Goal: Task Accomplishment & Management: Use online tool/utility

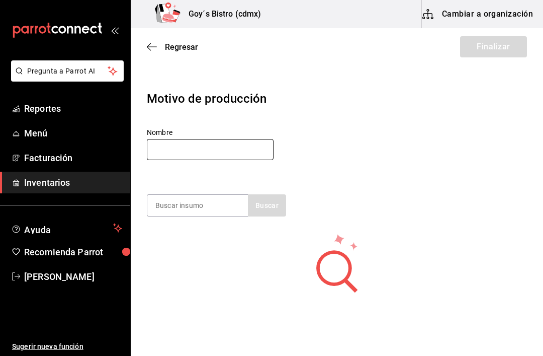
click at [195, 150] on input "text" at bounding box center [210, 149] width 127 height 21
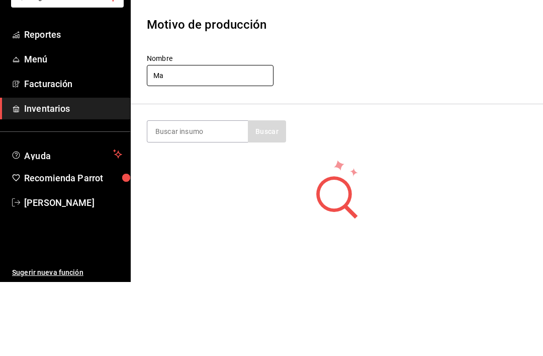
type input "M"
type input "[PERSON_NAME]"
click at [211, 195] on input at bounding box center [197, 205] width 101 height 21
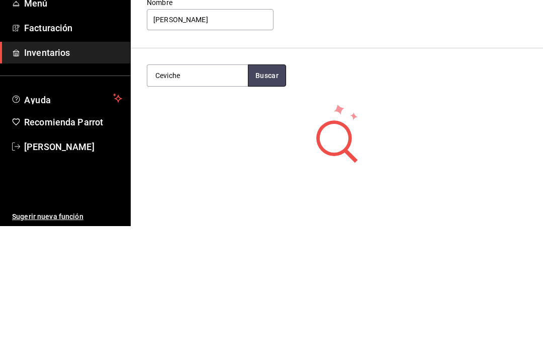
click at [259, 194] on button "Buscar" at bounding box center [267, 205] width 38 height 22
click at [271, 194] on button "Buscar" at bounding box center [267, 205] width 38 height 22
type input "Ceviche"
click at [270, 194] on button "Buscar" at bounding box center [267, 205] width 38 height 22
click at [207, 220] on div "Ceviche pieza - Interno" at bounding box center [197, 239] width 101 height 39
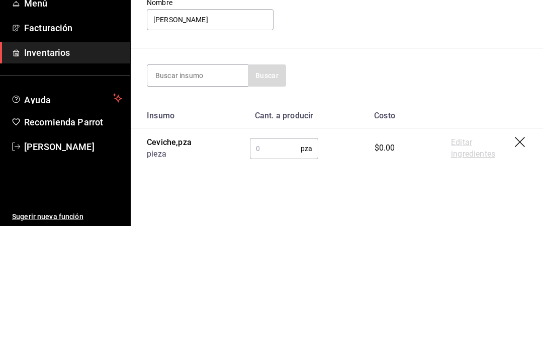
click at [282, 268] on input "text" at bounding box center [275, 278] width 51 height 20
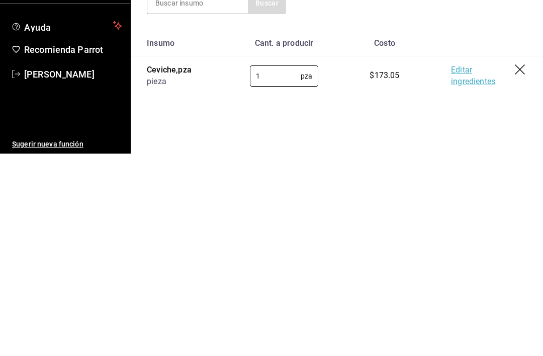
type input "1"
click at [464, 267] on link "Editar ingredientes" at bounding box center [483, 278] width 64 height 23
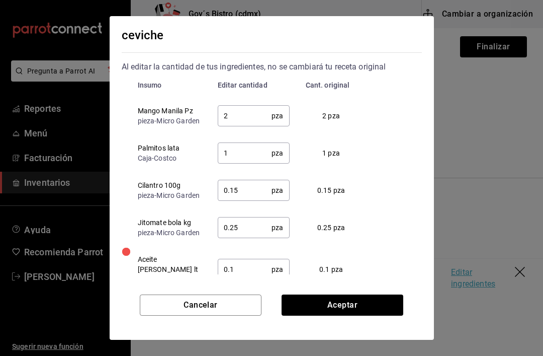
click at [239, 112] on input "2" at bounding box center [245, 116] width 54 height 20
click at [241, 126] on input "2" at bounding box center [245, 116] width 54 height 20
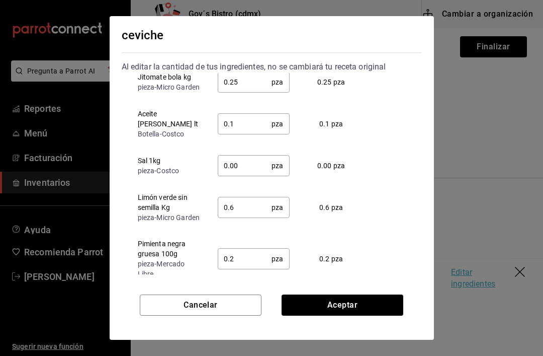
scroll to position [183, 0]
type input "1"
click at [459, 98] on div "ceviche Al editar la cantidad de tus ingredientes, no se cambiará tu receta ori…" at bounding box center [271, 178] width 543 height 356
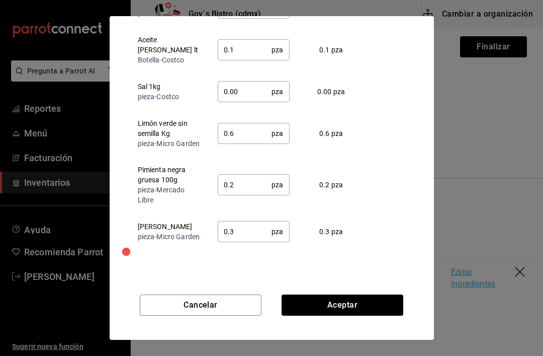
scroll to position [74, 0]
click at [344, 300] on button "Aceptar" at bounding box center [343, 304] width 122 height 21
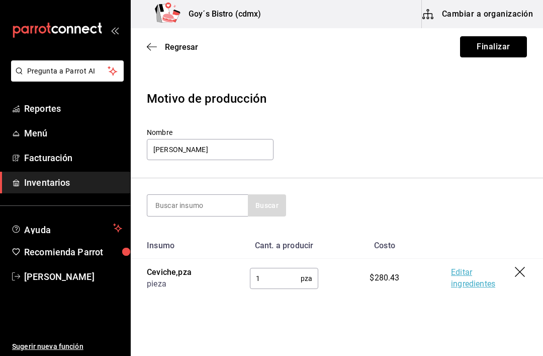
click at [491, 51] on button "Finalizar" at bounding box center [493, 46] width 67 height 21
